Goal: Transaction & Acquisition: Purchase product/service

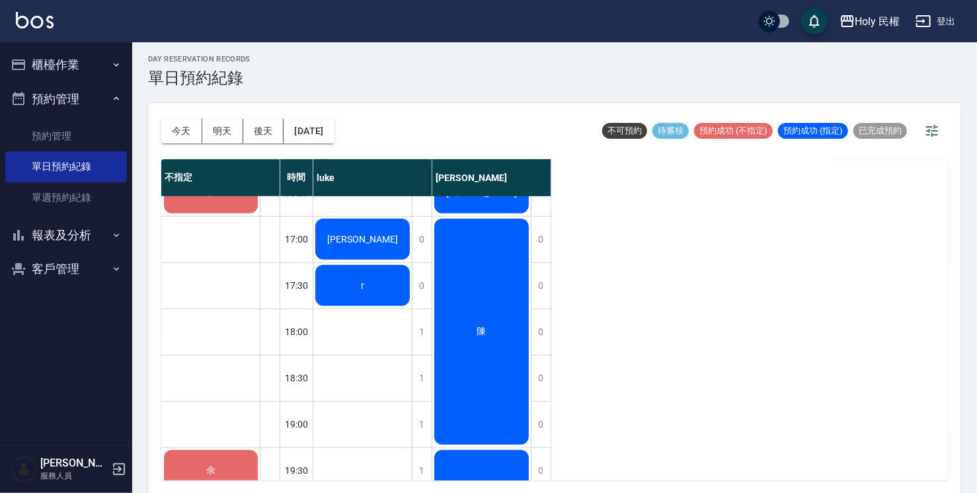
scroll to position [330, 0]
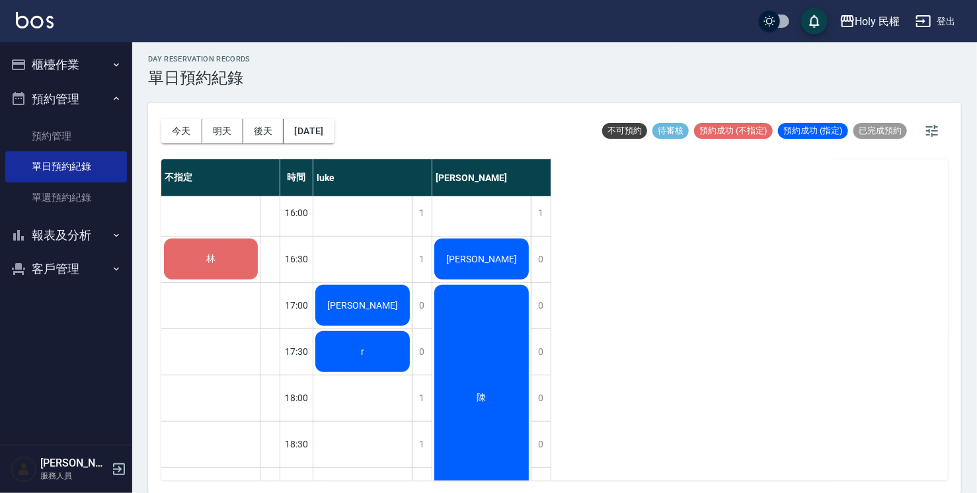
click at [225, 265] on div "林" at bounding box center [211, 259] width 98 height 45
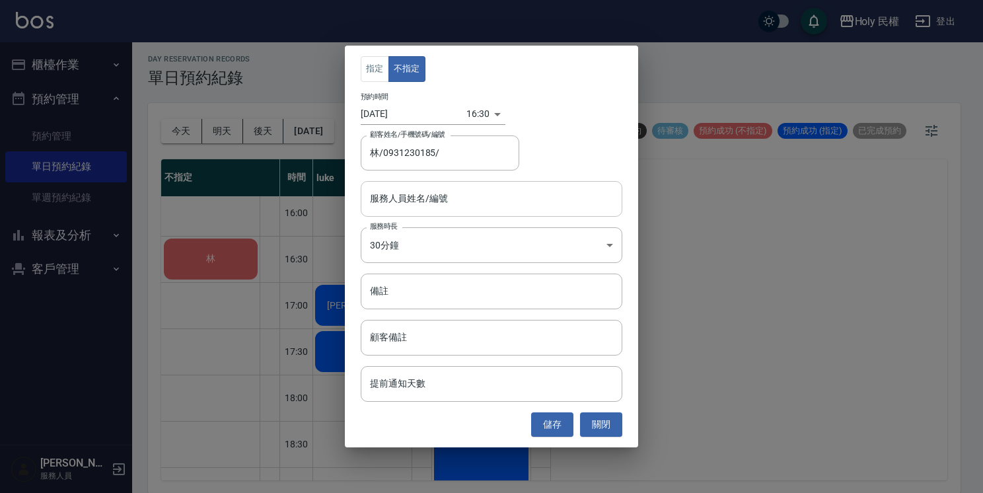
click at [452, 200] on input "服務人員姓名/編號" at bounding box center [492, 198] width 250 height 23
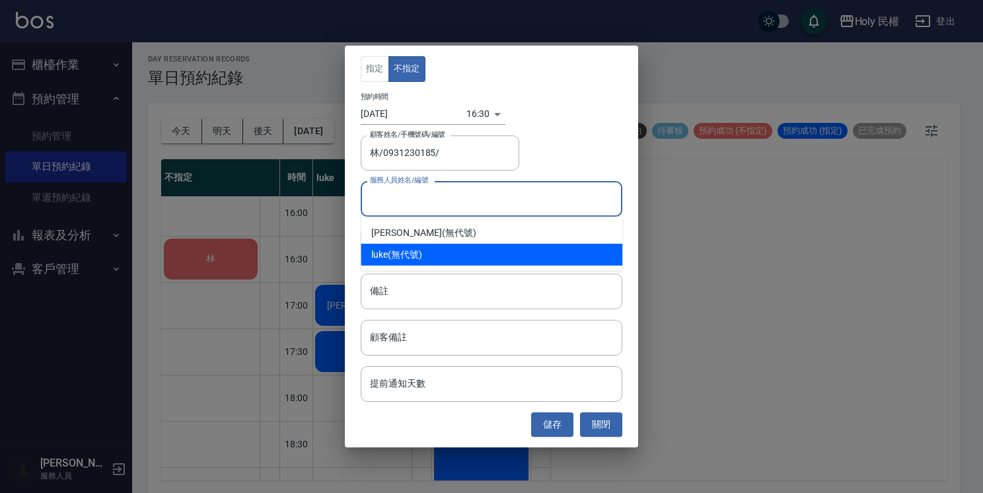
click at [420, 255] on div "luke (無代號)" at bounding box center [492, 255] width 262 height 22
type input "[PERSON_NAME](無代號)"
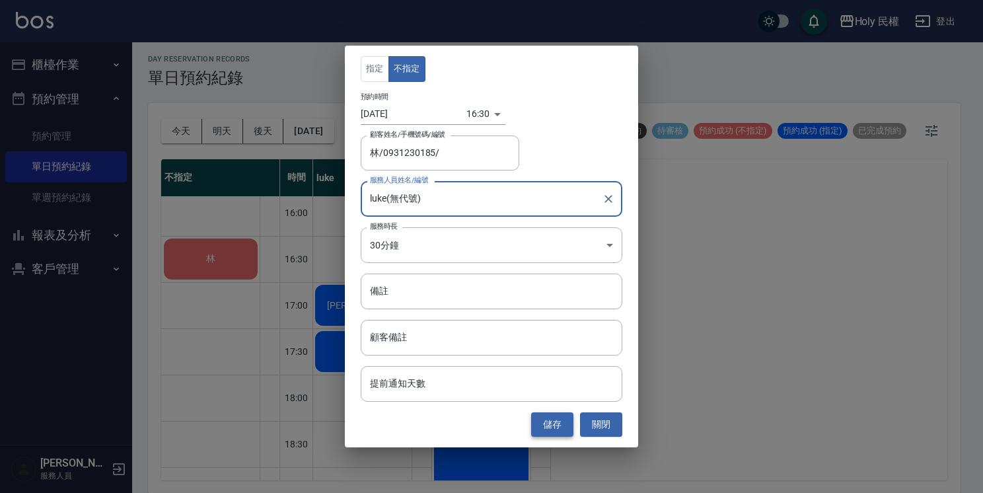
click at [561, 420] on button "儲存" at bounding box center [552, 424] width 42 height 24
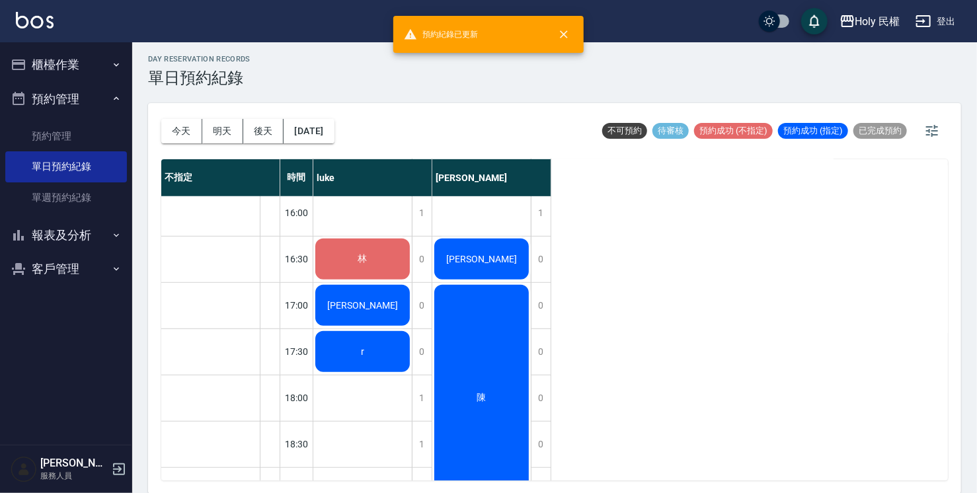
click at [374, 253] on div "林" at bounding box center [362, 259] width 98 height 45
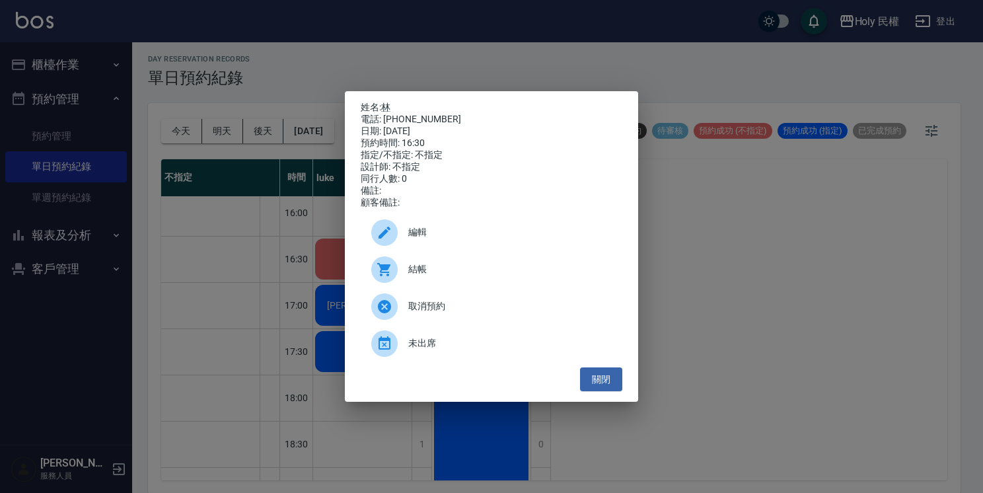
click at [397, 282] on div at bounding box center [389, 269] width 37 height 26
click at [595, 382] on button "關閉" at bounding box center [601, 379] width 42 height 24
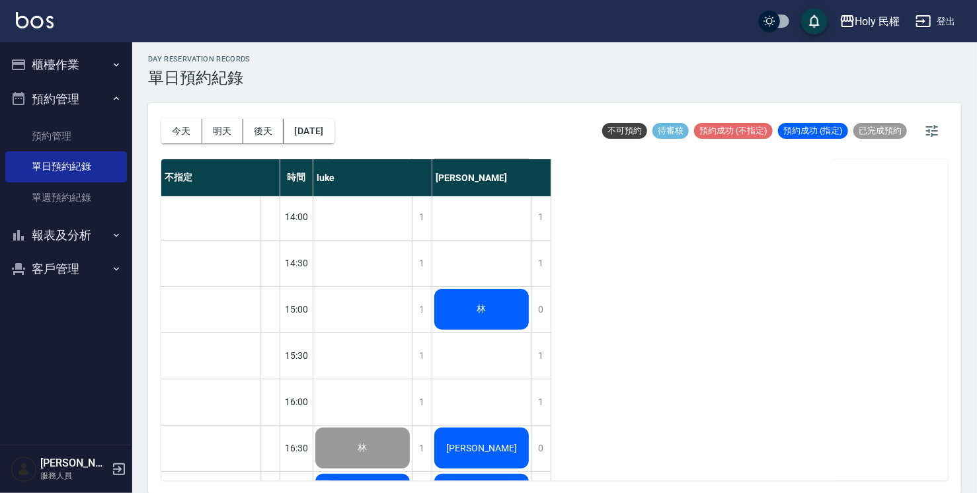
scroll to position [66, 0]
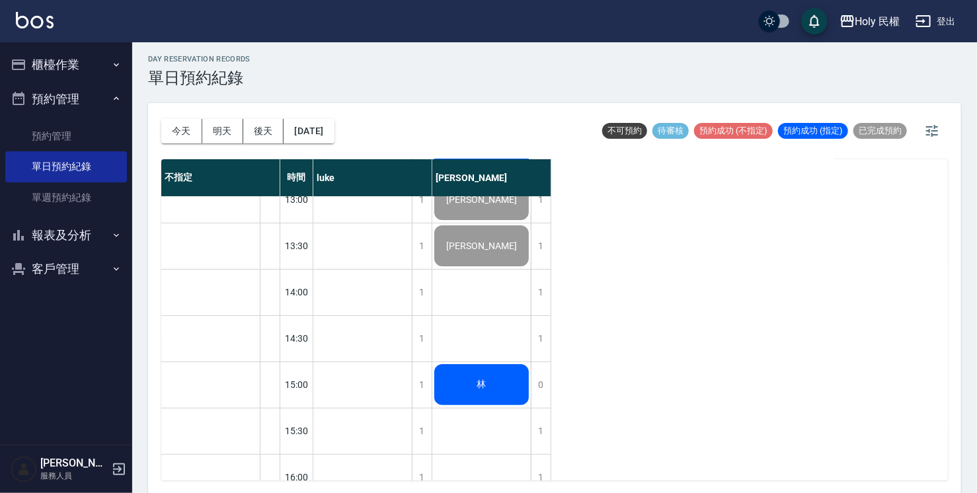
click at [467, 357] on div "李丹坪 Luciano 陶paul 林 詹 陳 高" at bounding box center [481, 500] width 99 height 740
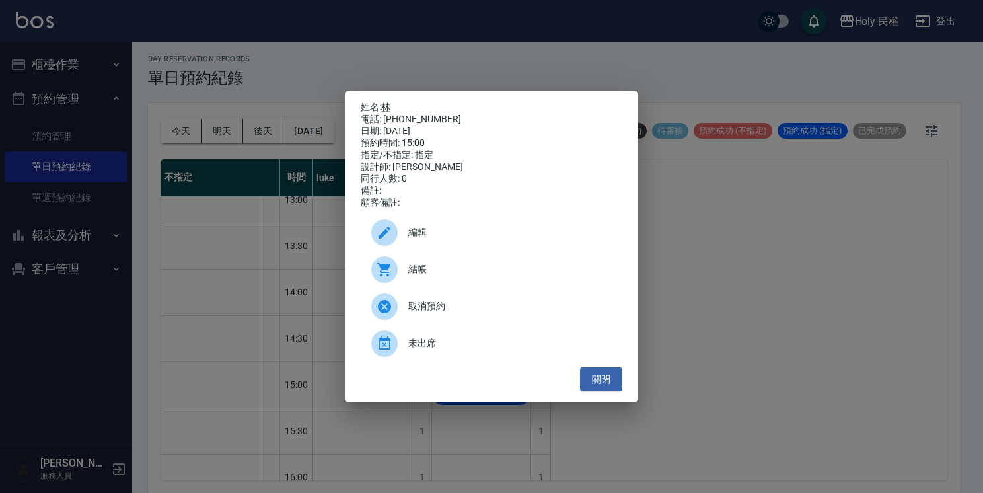
click at [484, 272] on span "結帳" at bounding box center [510, 269] width 204 height 14
click at [619, 382] on button "關閉" at bounding box center [601, 379] width 42 height 24
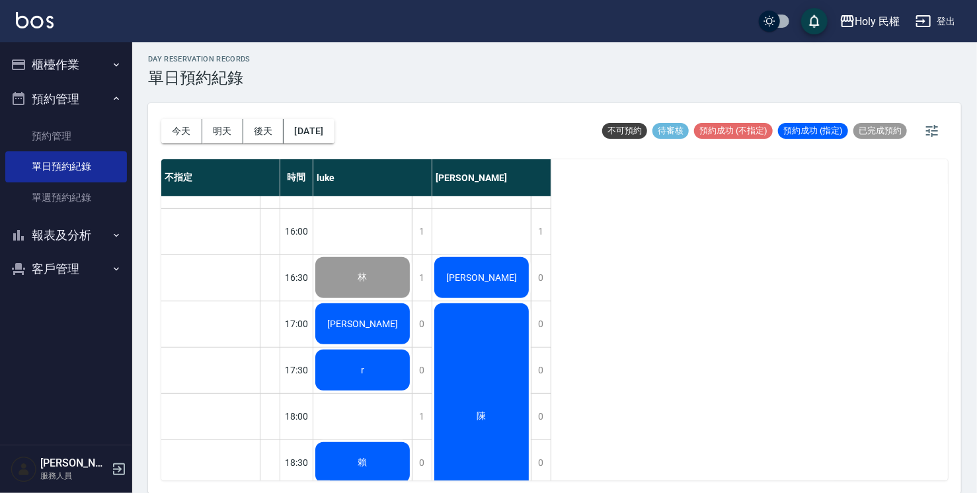
scroll to position [268, 0]
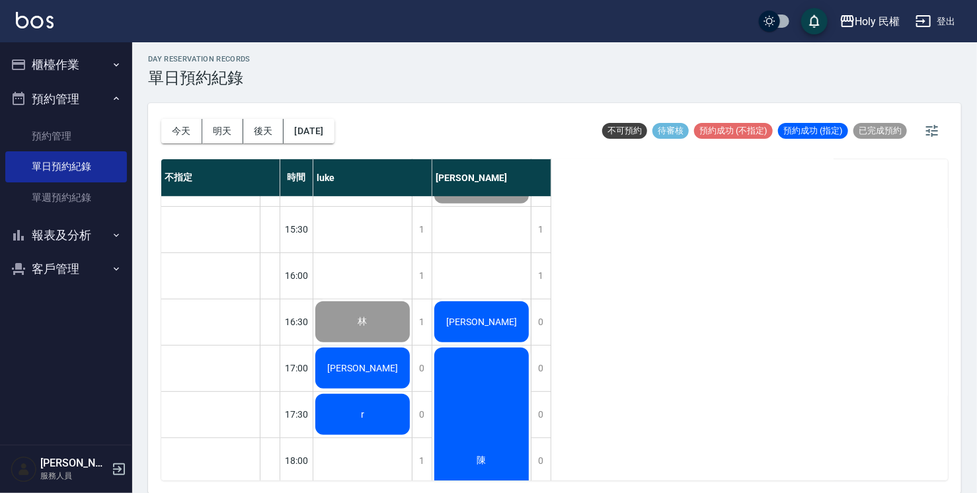
click at [412, 330] on div "詹" at bounding box center [362, 321] width 98 height 45
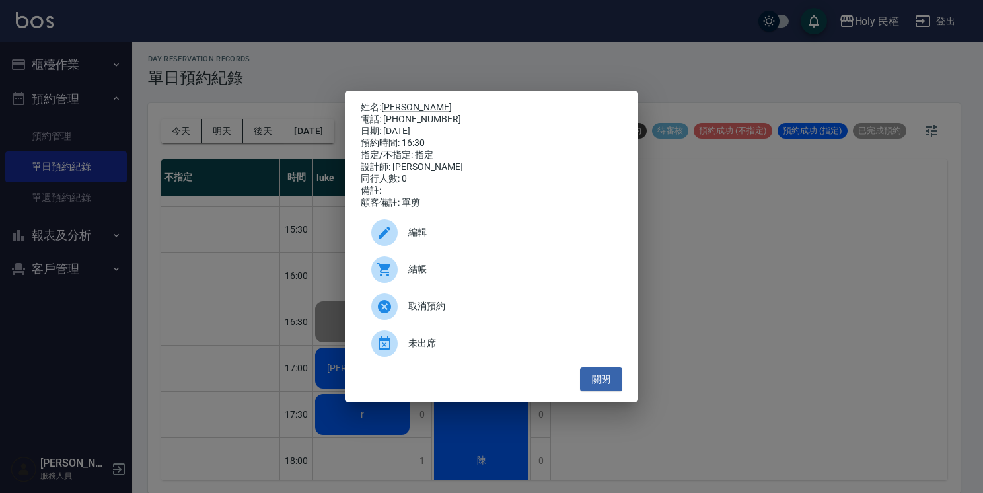
click at [471, 276] on span "結帳" at bounding box center [510, 269] width 204 height 14
click at [609, 375] on button "關閉" at bounding box center [601, 379] width 42 height 24
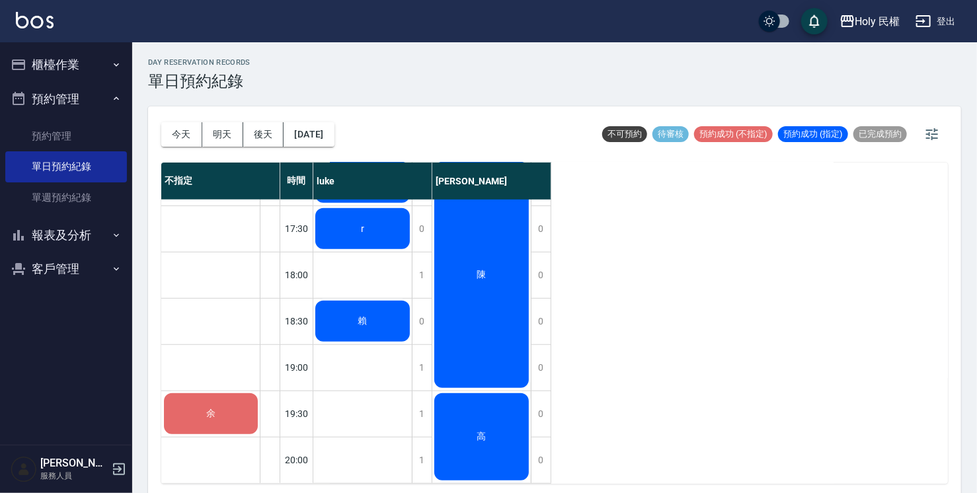
scroll to position [400, 0]
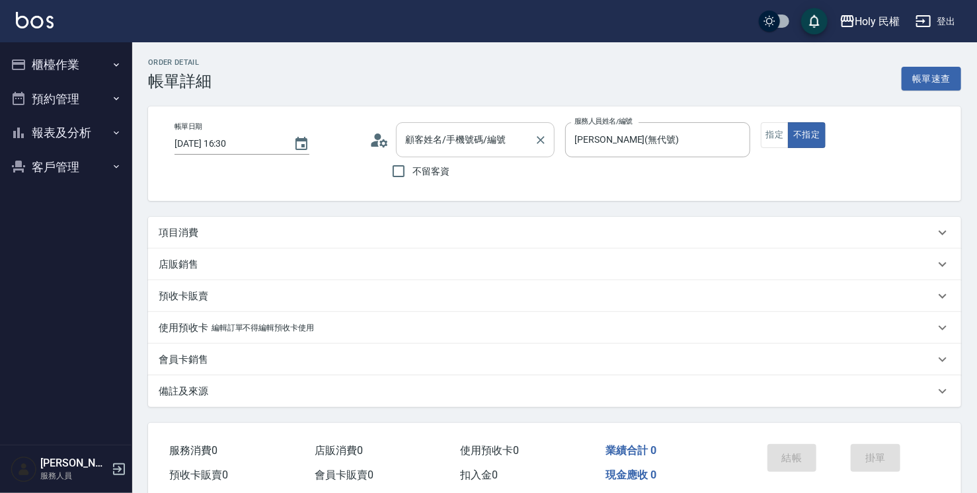
type input "[DATE] 16:30"
type input "[PERSON_NAME](無代號)"
click at [480, 141] on div "顧客姓名/手機號碼/編號 顧客姓名/手機號碼/編號" at bounding box center [475, 139] width 159 height 35
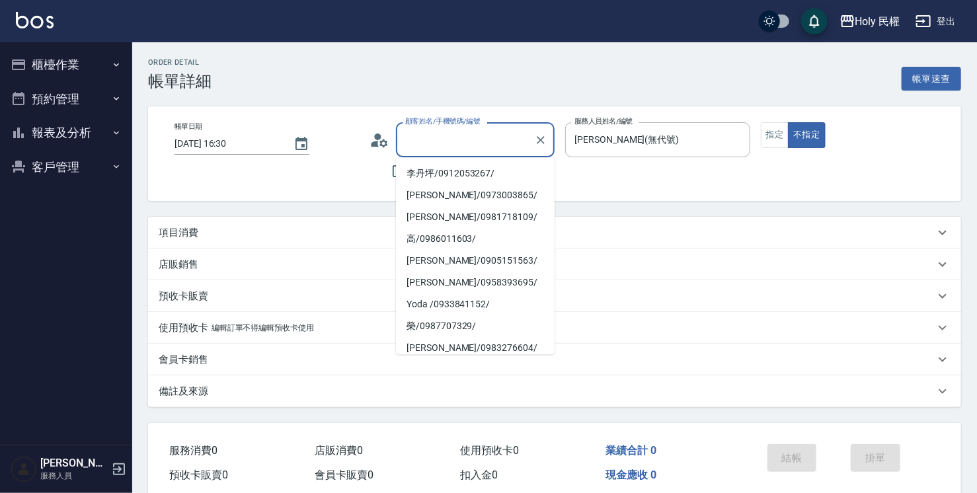
type input "林/0931230185/"
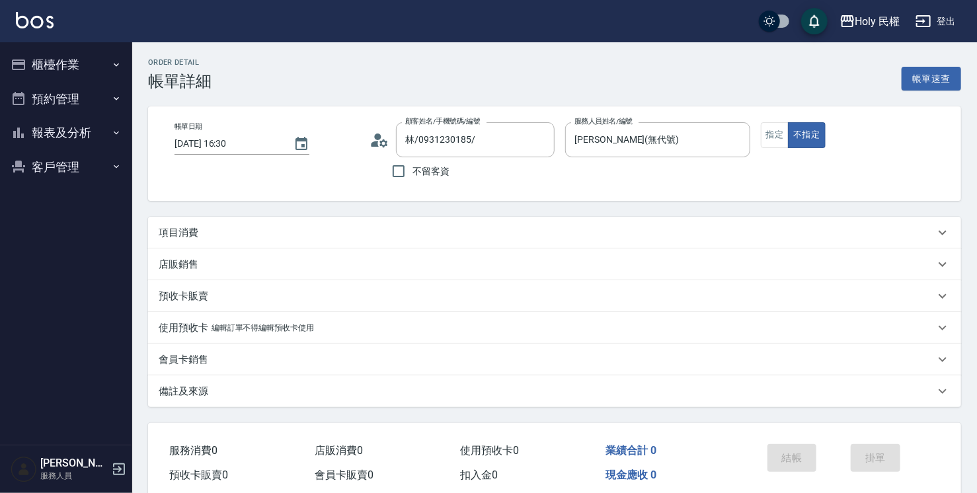
click at [642, 192] on div "帳單日期 [DATE] 16:30 顧客姓名/手機號碼/編號 [PERSON_NAME]/0931230185/ 顧客姓名/手機號碼/編號 不留客資 服務人員…" at bounding box center [554, 153] width 813 height 95
click at [593, 232] on div "項目消費" at bounding box center [547, 233] width 776 height 14
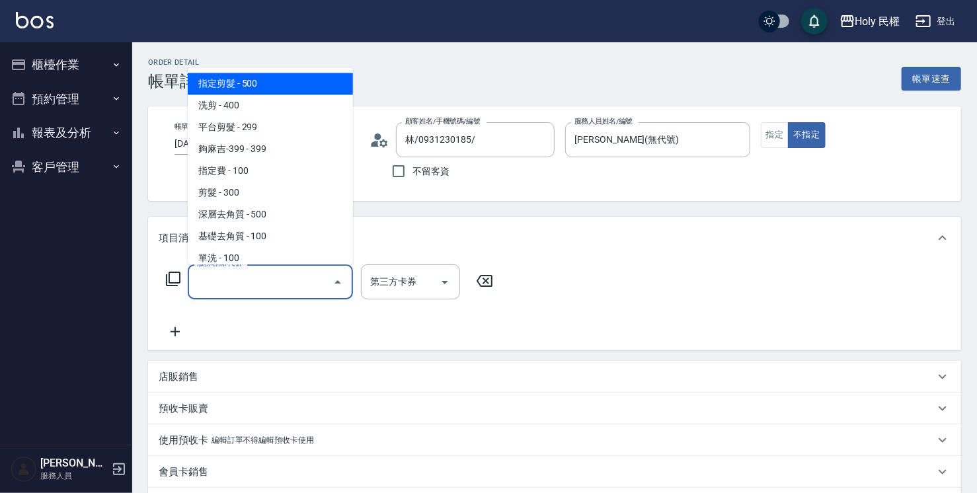
click at [236, 279] on input "服務名稱/代號" at bounding box center [261, 281] width 134 height 23
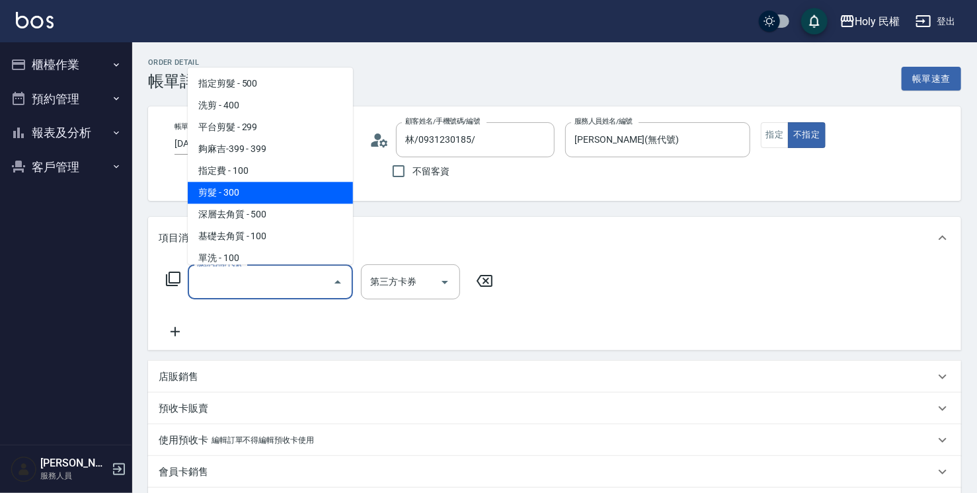
click at [230, 194] on span "剪髮 - 300" at bounding box center [270, 193] width 165 height 22
type input "剪髮(C02)"
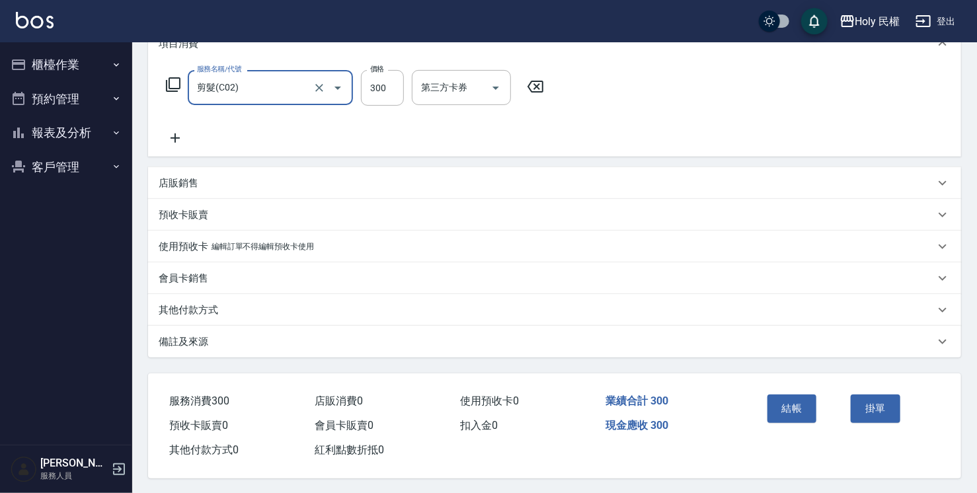
scroll to position [200, 0]
click at [796, 406] on button "結帳" at bounding box center [792, 407] width 50 height 28
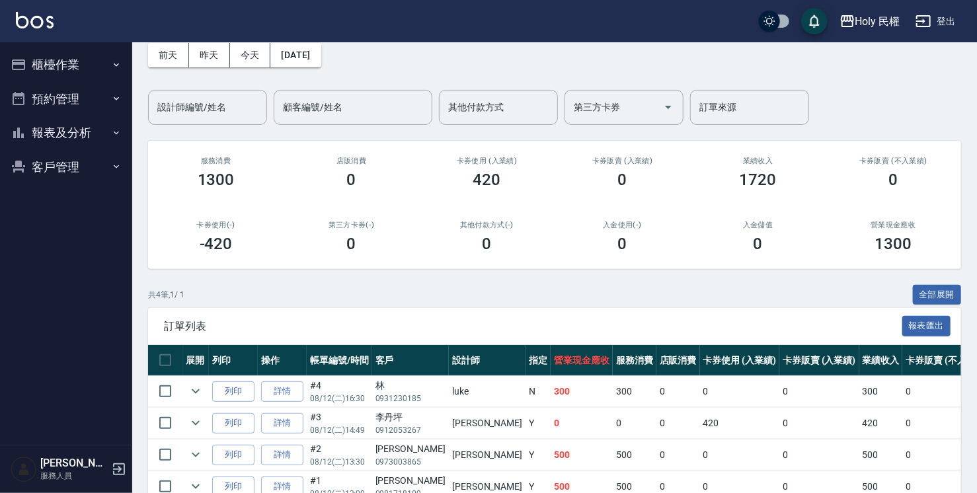
scroll to position [134, 0]
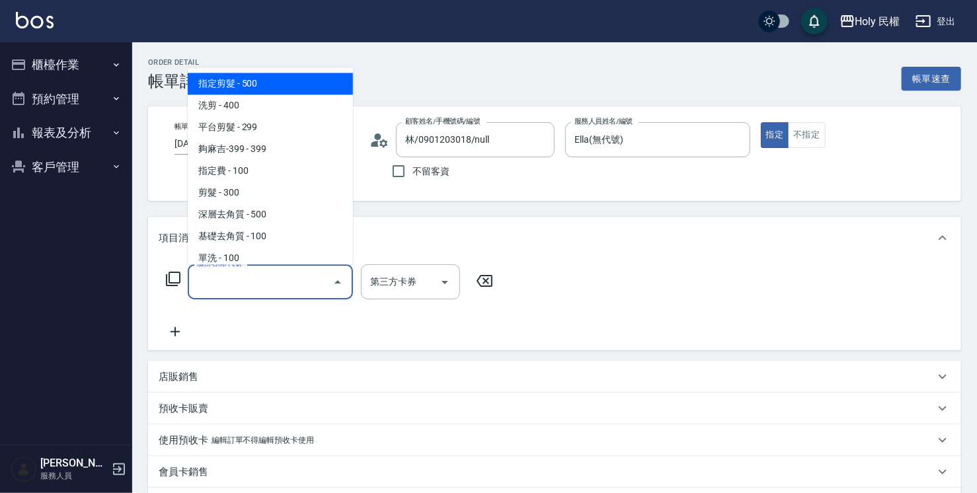
click at [292, 86] on span "指定剪髮 - 500" at bounding box center [270, 84] width 165 height 22
type input "指定剪髮(1)"
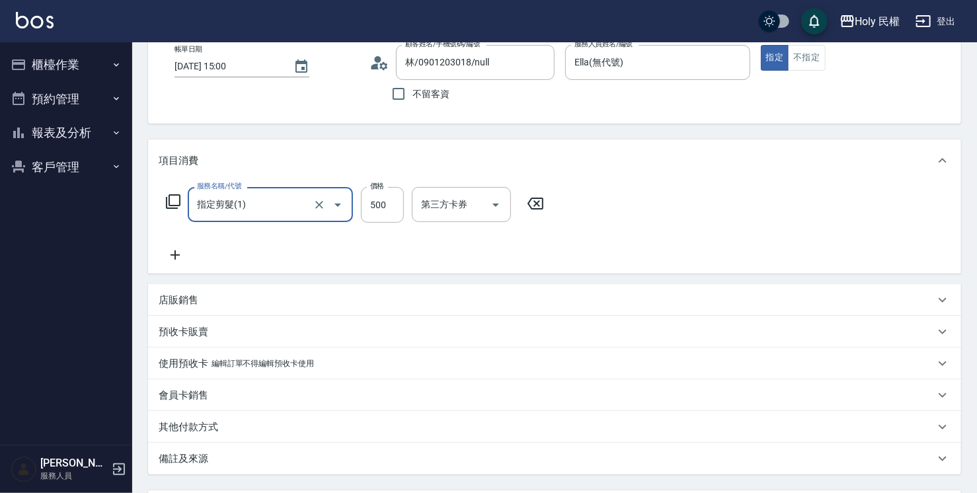
scroll to position [198, 0]
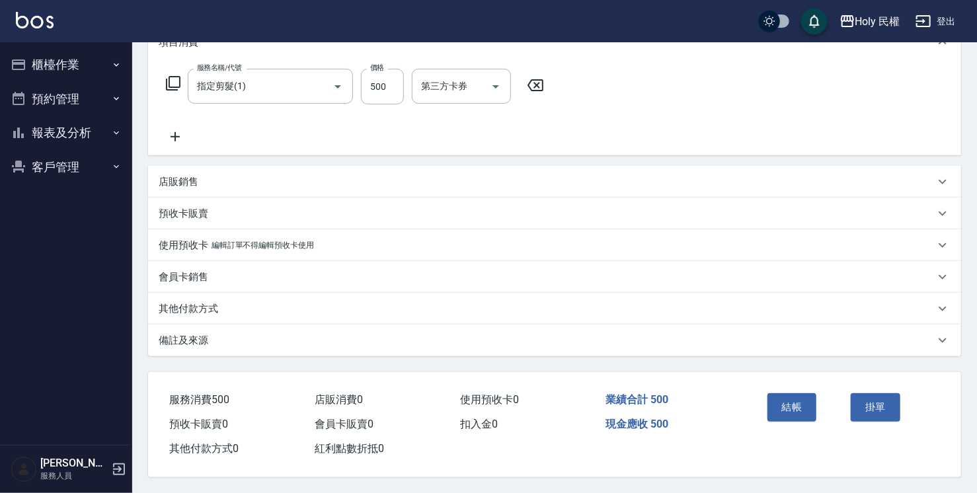
click at [555, 354] on div "Order detail 帳單詳細 帳單速查 帳單日期 2025/08/12 15:00 顧客姓名/手機號碼/編號 林/0901203018/null 顧客姓…" at bounding box center [554, 170] width 845 height 646
click at [560, 343] on div "備註及來源" at bounding box center [547, 341] width 776 height 14
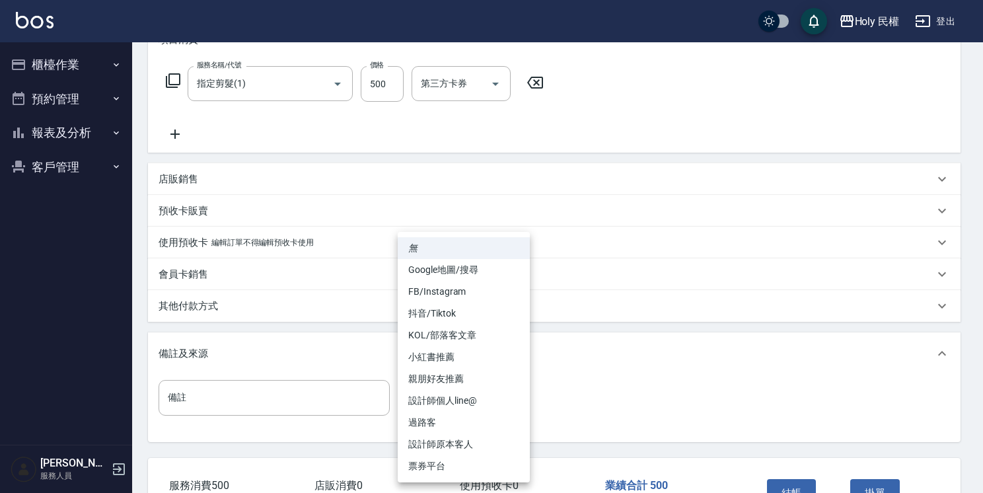
click at [486, 395] on body "Holy 民權 登出 櫃檯作業 打帳單 帳單列表 營業儀表板 現場電腦打卡 預約管理 預約管理 單日預約紀錄 單週預約紀錄 報表及分析 報表目錄 店家日報表 …" at bounding box center [491, 190] width 983 height 777
click at [480, 372] on li "親朋好友推薦" at bounding box center [464, 379] width 132 height 22
type input "親朋好友推薦"
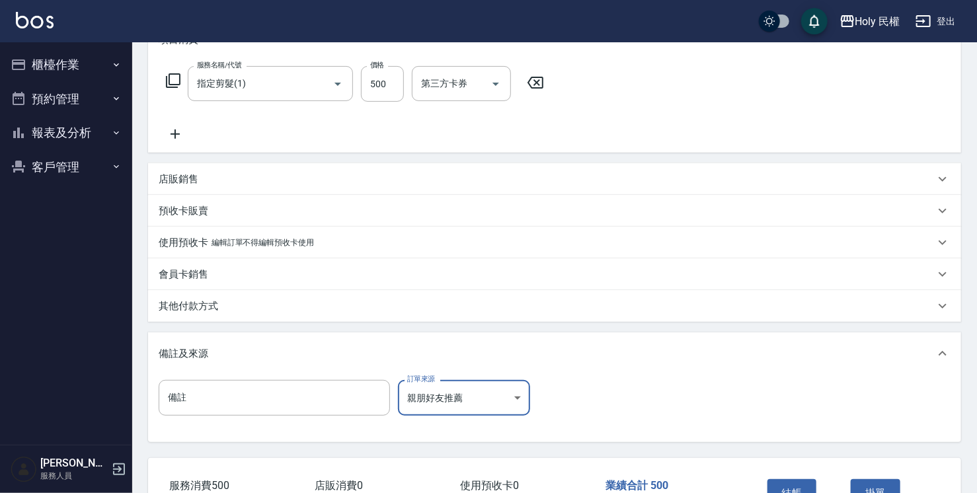
click at [808, 486] on button "結帳" at bounding box center [792, 493] width 50 height 28
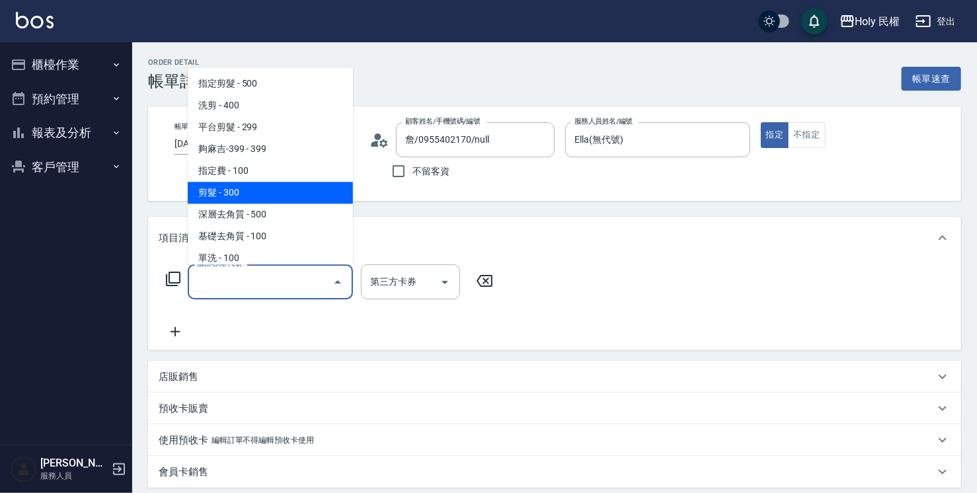
click at [249, 198] on span "剪髮 - 300" at bounding box center [270, 193] width 165 height 22
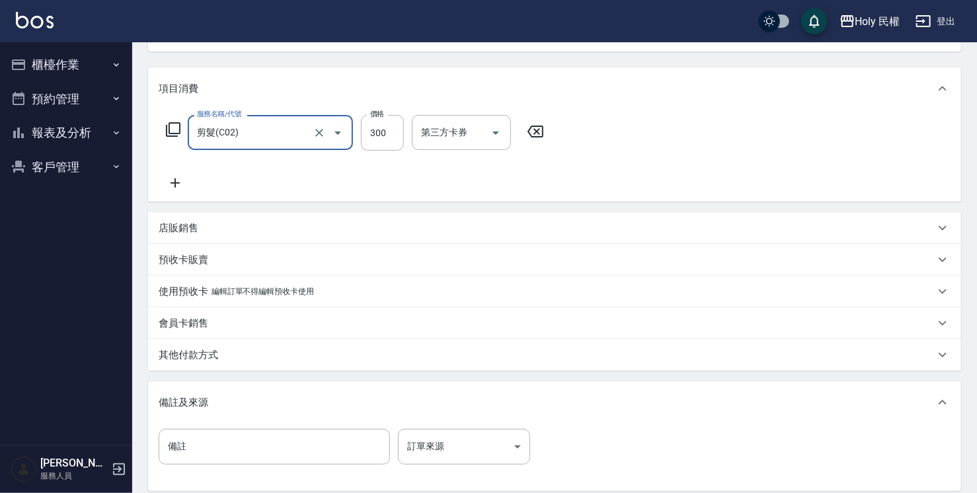
scroll to position [198, 0]
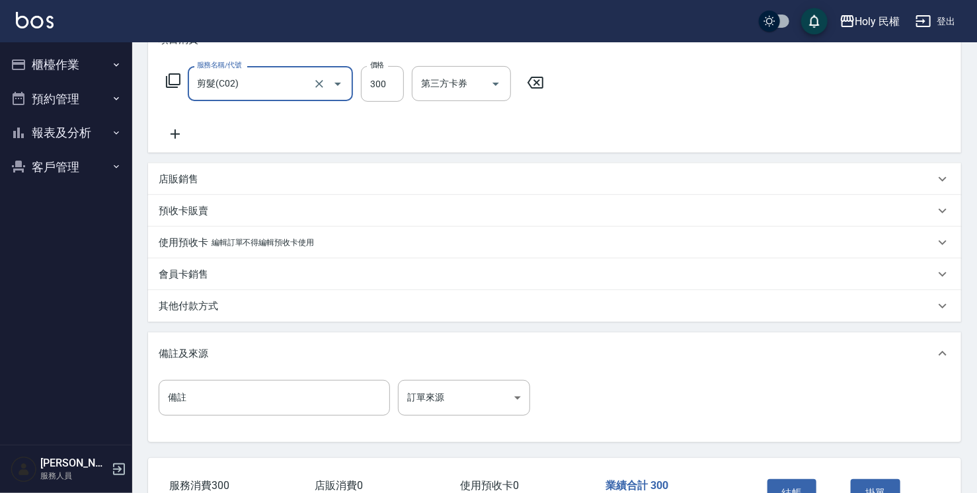
click at [333, 79] on icon "Open" at bounding box center [338, 84] width 16 height 16
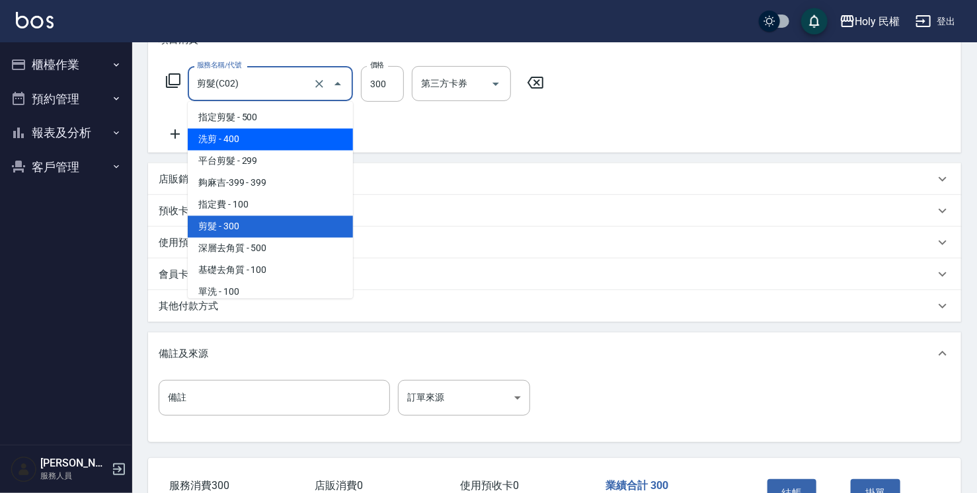
click at [303, 143] on span "洗剪 - 400" at bounding box center [270, 140] width 165 height 22
type input "洗剪(3)"
type input "400"
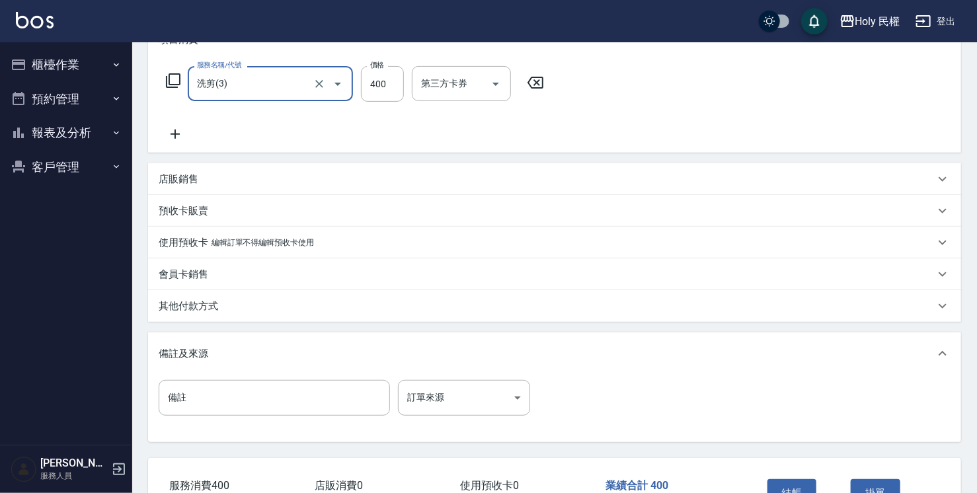
scroll to position [288, 0]
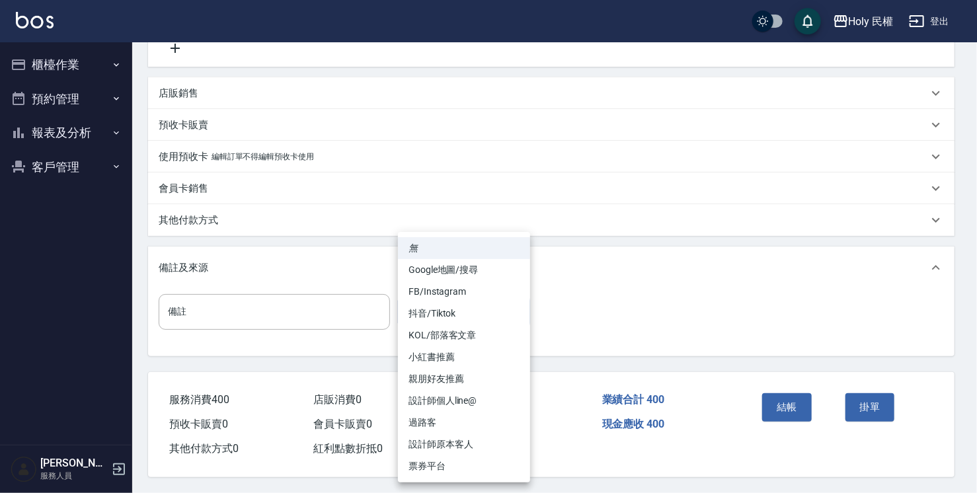
click at [441, 307] on body "Holy 民權 登出 櫃檯作業 打帳單 帳單列表 營業儀表板 現場電腦打卡 預約管理 預約管理 單日預約紀錄 單週預約紀錄 報表及分析 報表目錄 店家日報表 …" at bounding box center [488, 104] width 977 height 777
click at [491, 445] on li "設計師原本客人" at bounding box center [464, 445] width 132 height 22
type input "設計師原本客人"
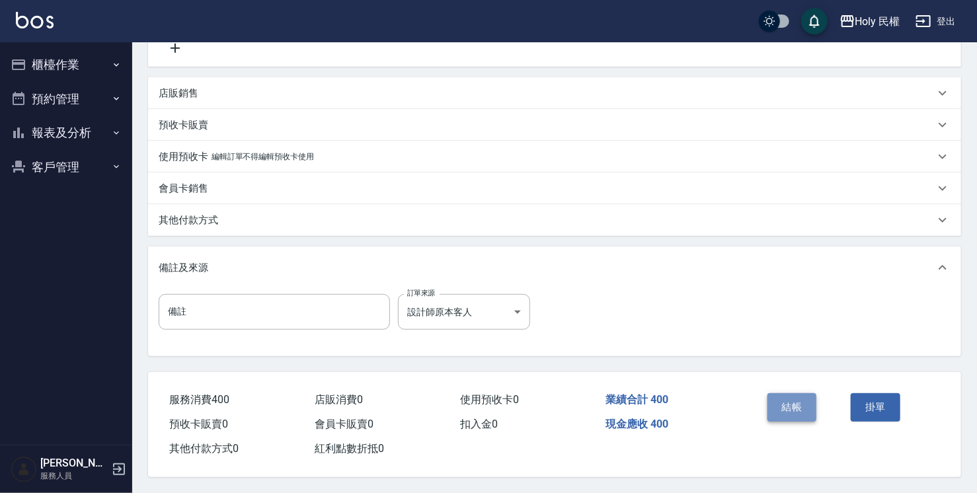
click at [793, 409] on button "結帳" at bounding box center [792, 407] width 50 height 28
